Goal: Task Accomplishment & Management: Manage account settings

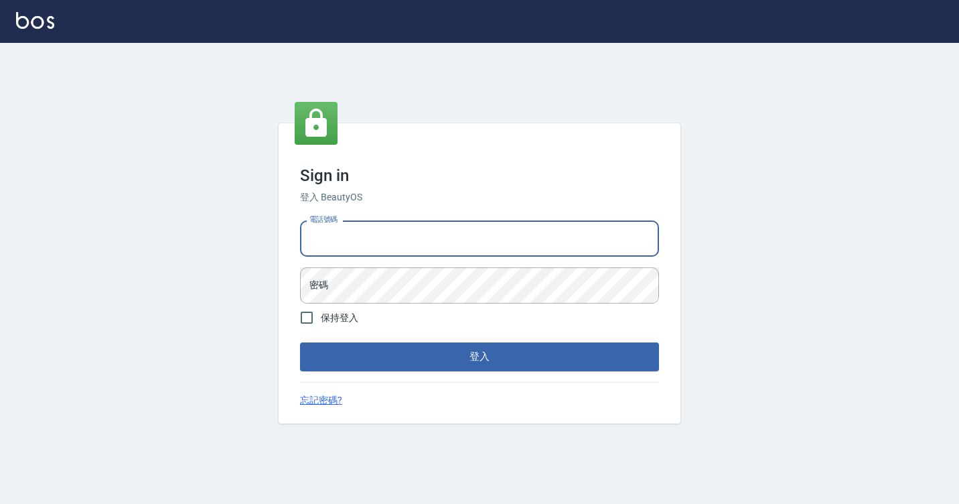
click at [370, 238] on input "電話號碼" at bounding box center [479, 238] width 359 height 36
type input "7812080"
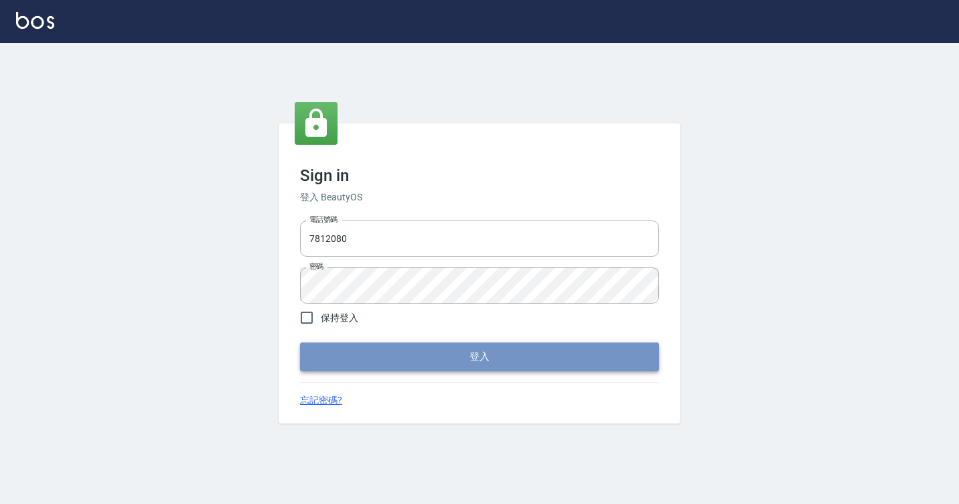
click at [380, 350] on button "登入" at bounding box center [479, 356] width 359 height 28
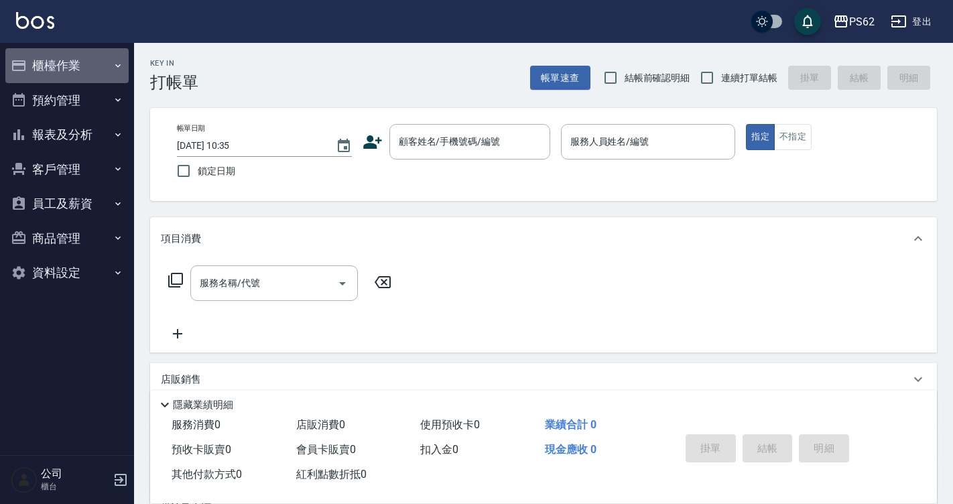
click at [50, 60] on button "櫃檯作業" at bounding box center [66, 65] width 123 height 35
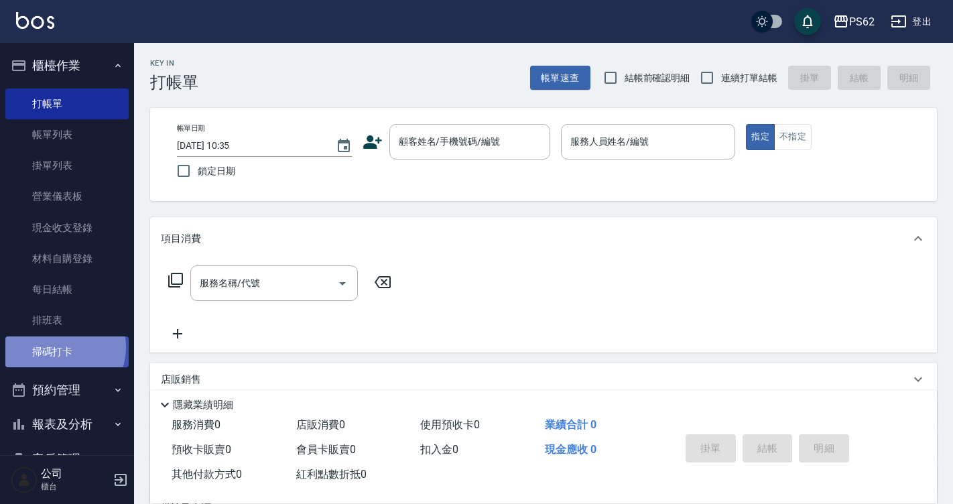
click at [60, 347] on link "掃碼打卡" at bounding box center [66, 351] width 123 height 31
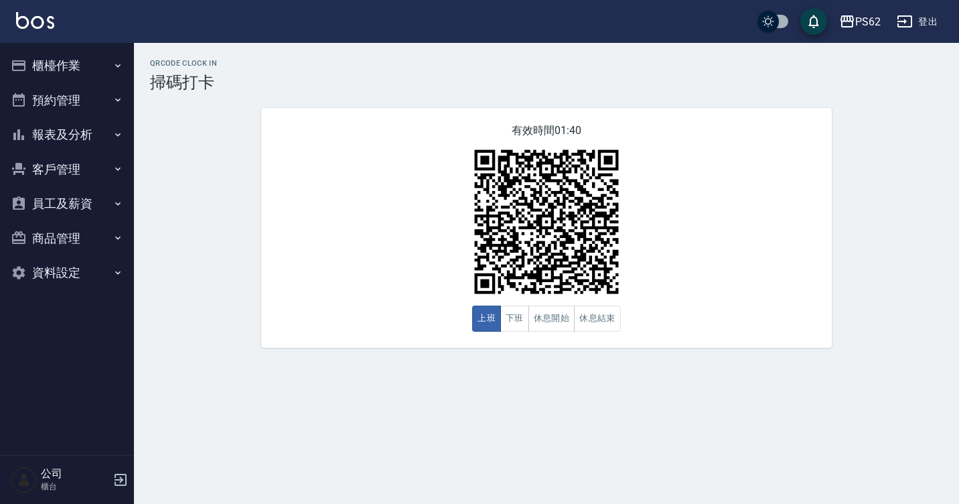
click at [82, 56] on button "櫃檯作業" at bounding box center [66, 65] width 123 height 35
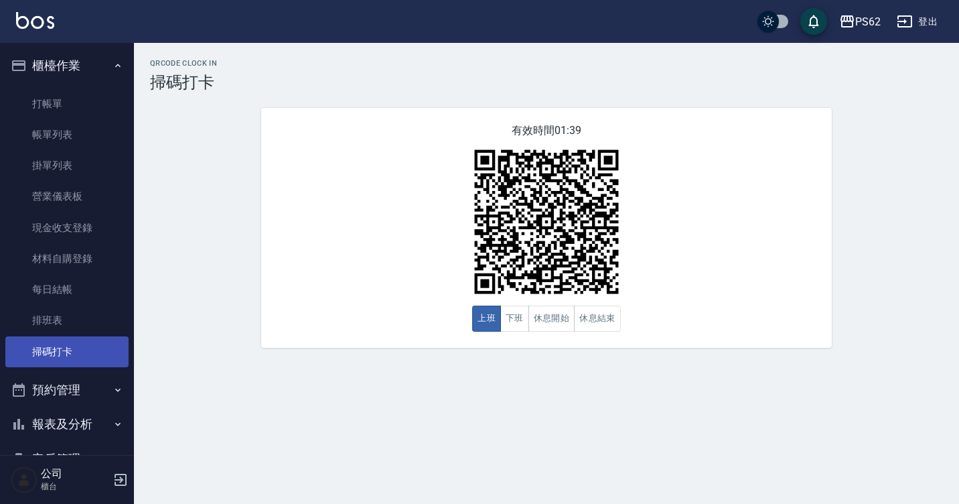
click at [82, 249] on link "材料自購登錄" at bounding box center [66, 258] width 123 height 31
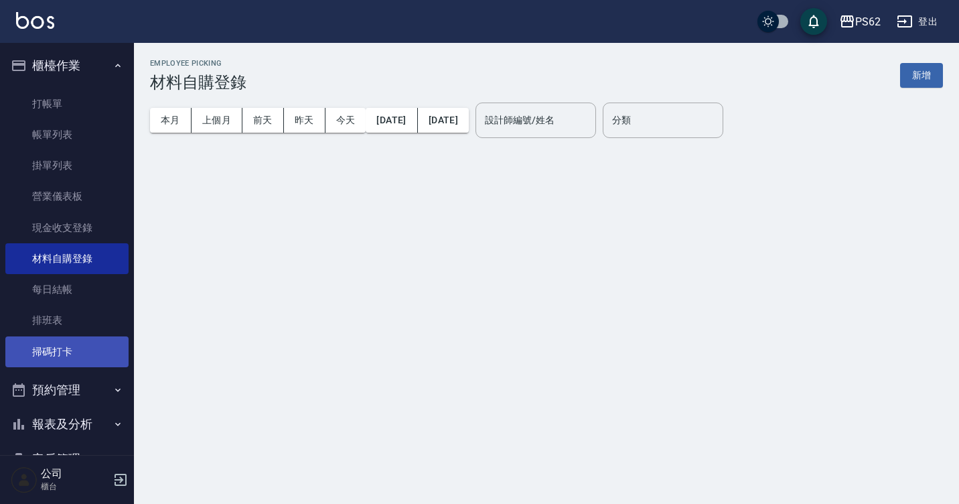
click at [86, 355] on link "掃碼打卡" at bounding box center [66, 351] width 123 height 31
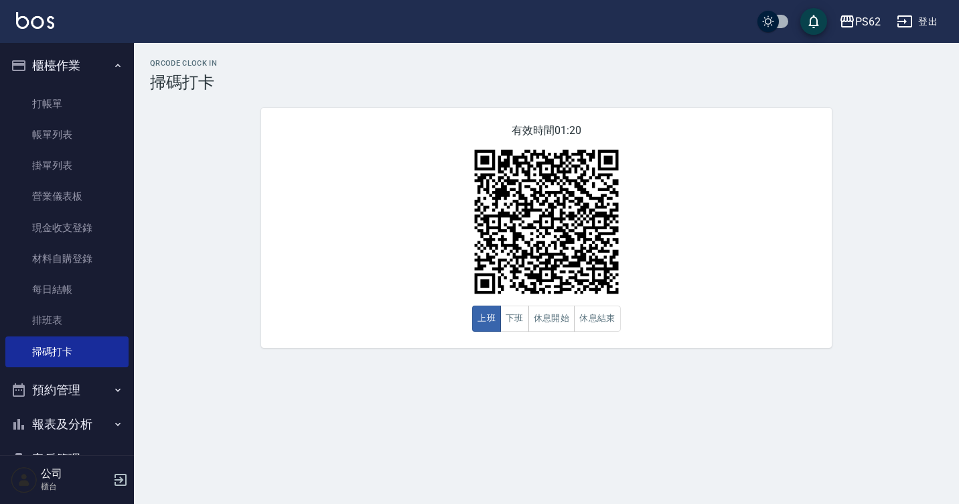
scroll to position [141, 0]
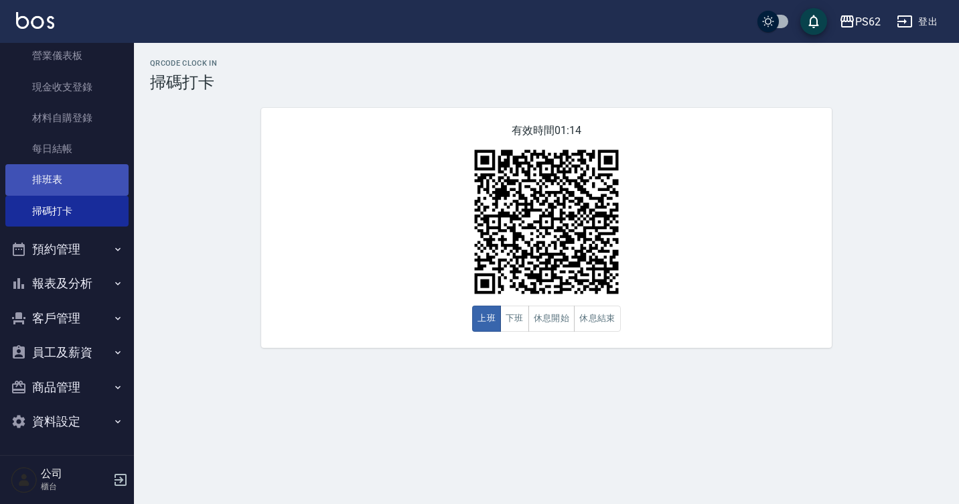
click at [67, 189] on link "排班表" at bounding box center [66, 179] width 123 height 31
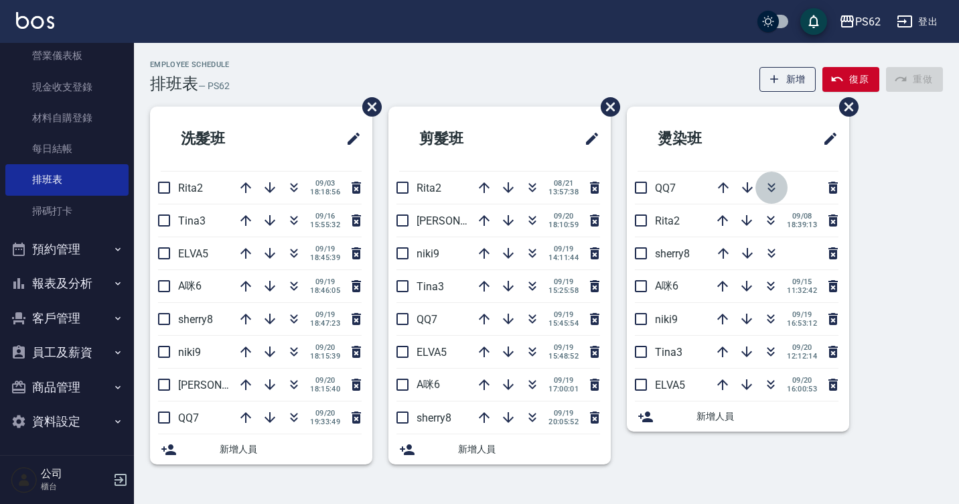
click at [768, 195] on icon "button" at bounding box center [772, 188] width 16 height 16
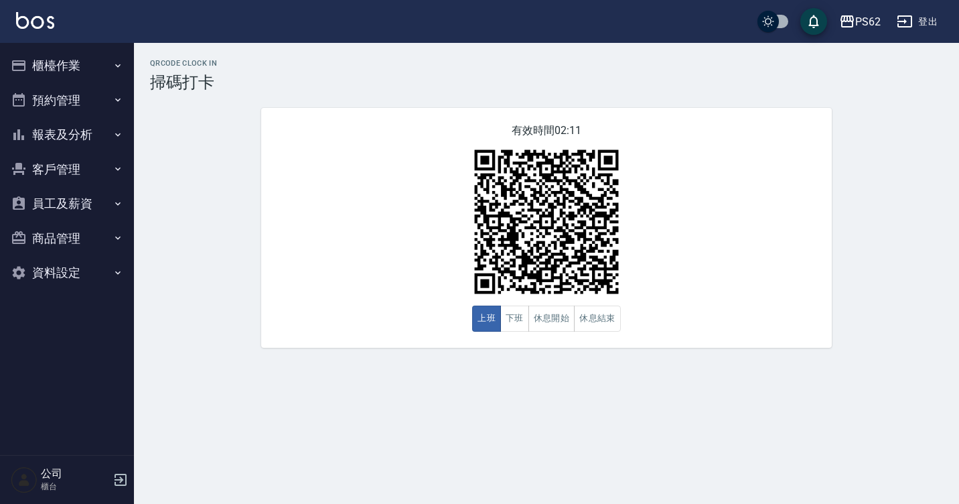
click at [113, 44] on ul "櫃檯作業 打帳單 帳單列表 掛單列表 營業儀表板 現金收支登錄 材料自購登錄 每日結帳 排班表 掃碼打卡 預約管理 預約管理 單日預約紀錄 單週預約紀錄 報表…" at bounding box center [66, 169] width 123 height 253
click at [113, 46] on ul "櫃檯作業 打帳單 帳單列表 掛單列表 營業儀表板 現金收支登錄 材料自購登錄 每日結帳 排班表 掃碼打卡 預約管理 預約管理 單日預約紀錄 單週預約紀錄 報表…" at bounding box center [66, 169] width 123 height 253
click at [105, 74] on button "櫃檯作業" at bounding box center [66, 65] width 123 height 35
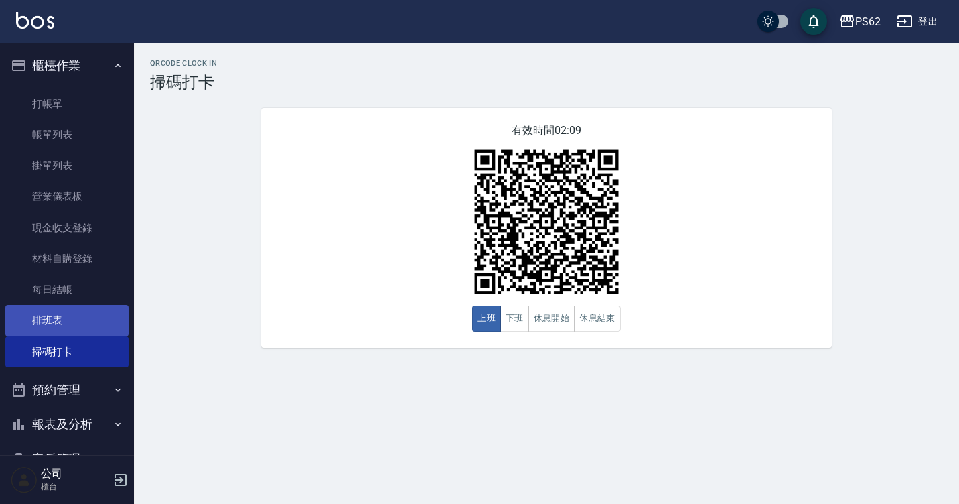
click at [97, 324] on link "排班表" at bounding box center [66, 320] width 123 height 31
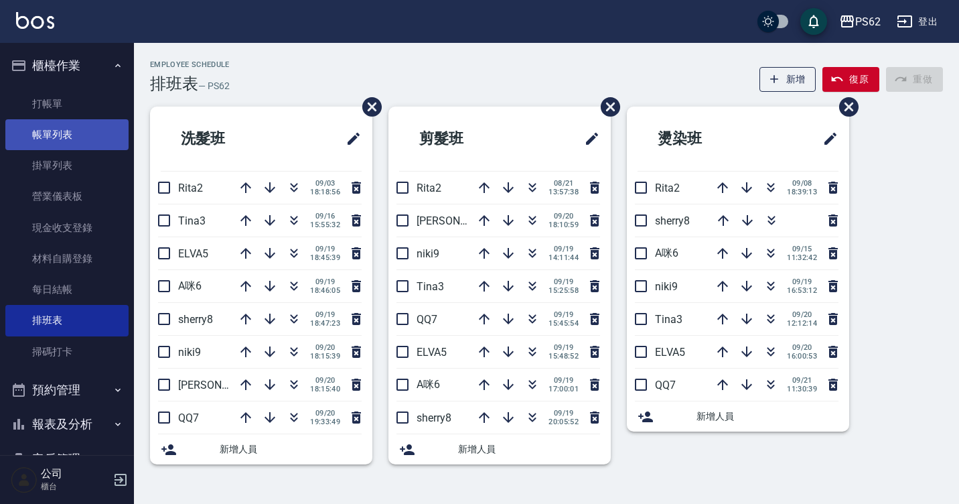
click at [95, 135] on link "帳單列表" at bounding box center [66, 134] width 123 height 31
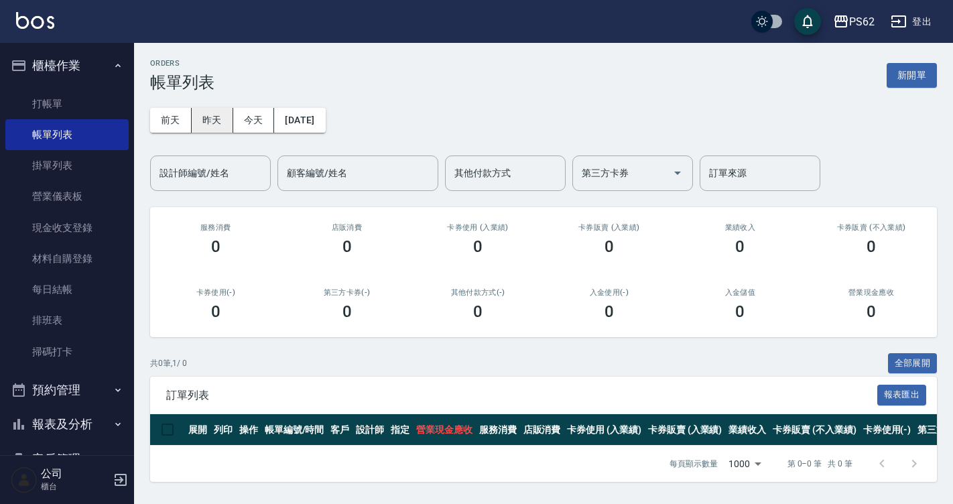
click at [213, 124] on button "昨天" at bounding box center [213, 120] width 42 height 25
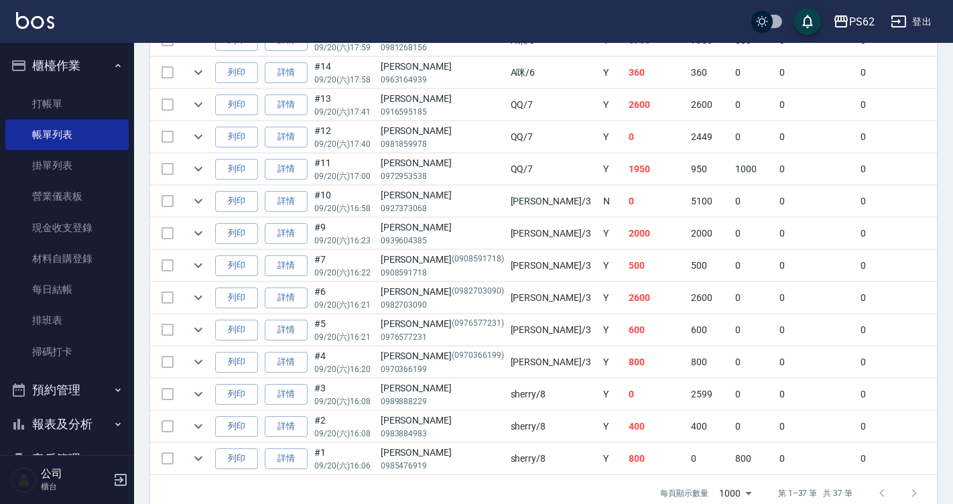
scroll to position [1194, 0]
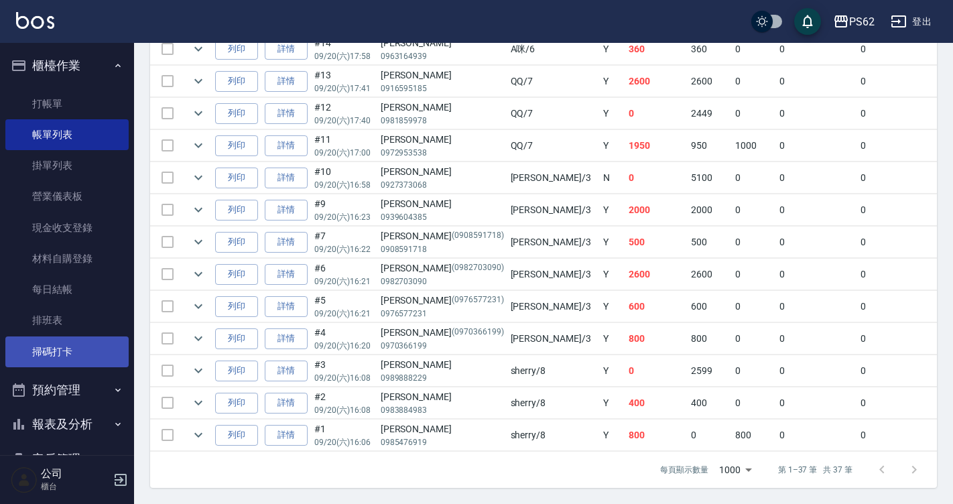
click at [66, 344] on link "掃碼打卡" at bounding box center [66, 351] width 123 height 31
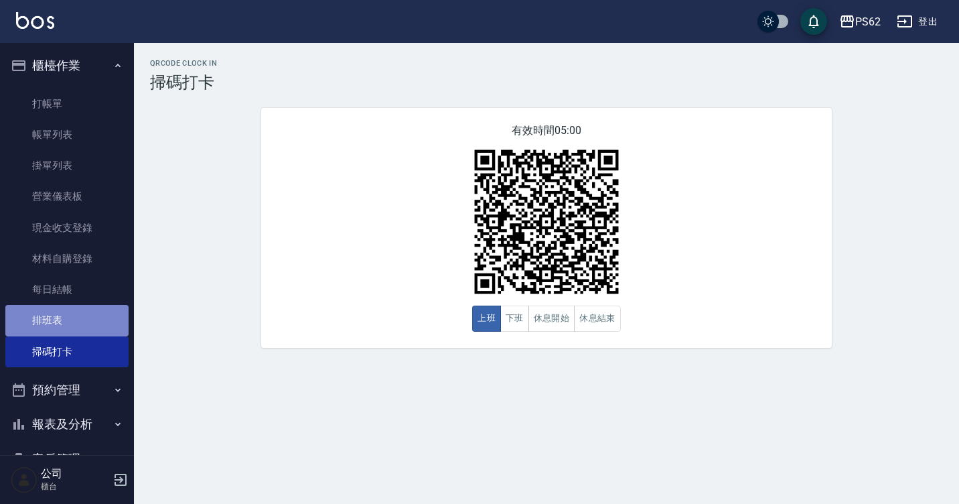
click at [78, 320] on link "排班表" at bounding box center [66, 320] width 123 height 31
